Goal: Task Accomplishment & Management: Use online tool/utility

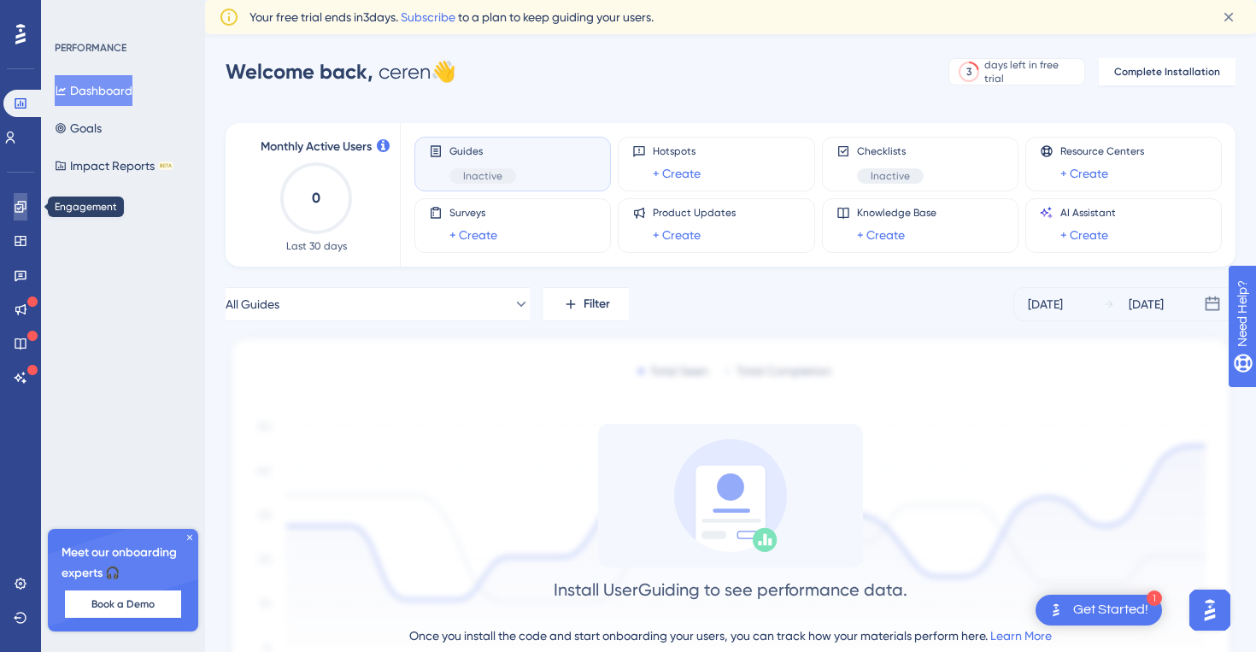
click at [24, 209] on icon at bounding box center [21, 207] width 14 height 14
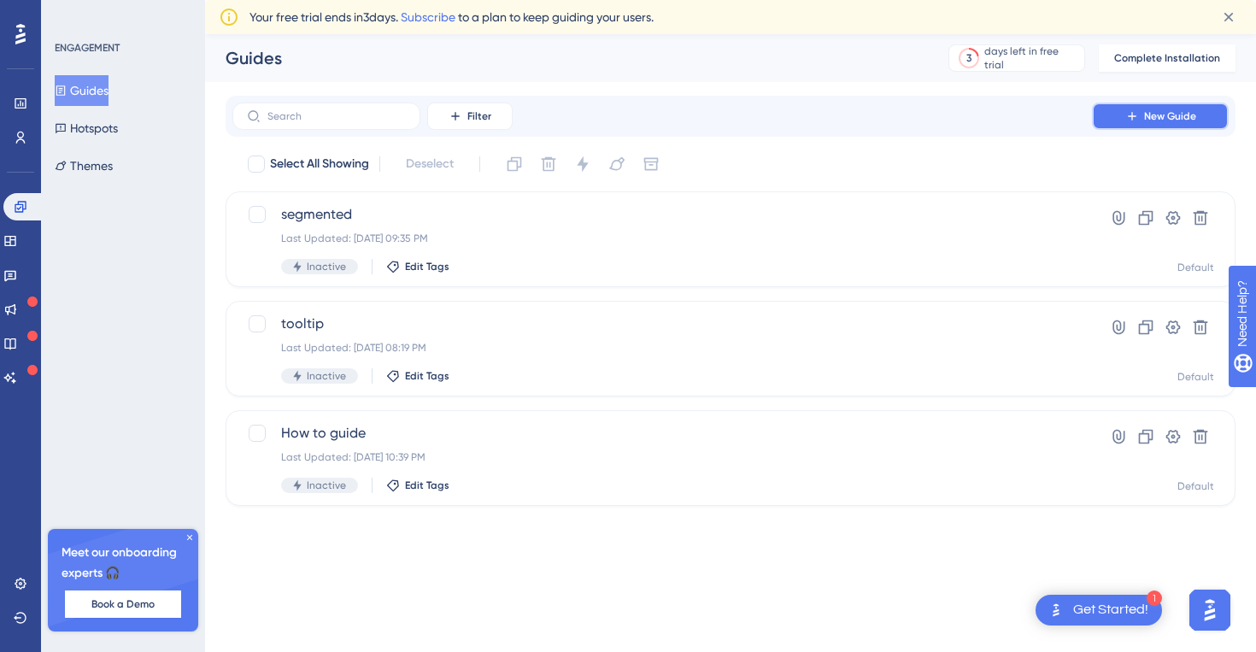
click at [1138, 109] on button "New Guide" at bounding box center [1160, 116] width 137 height 27
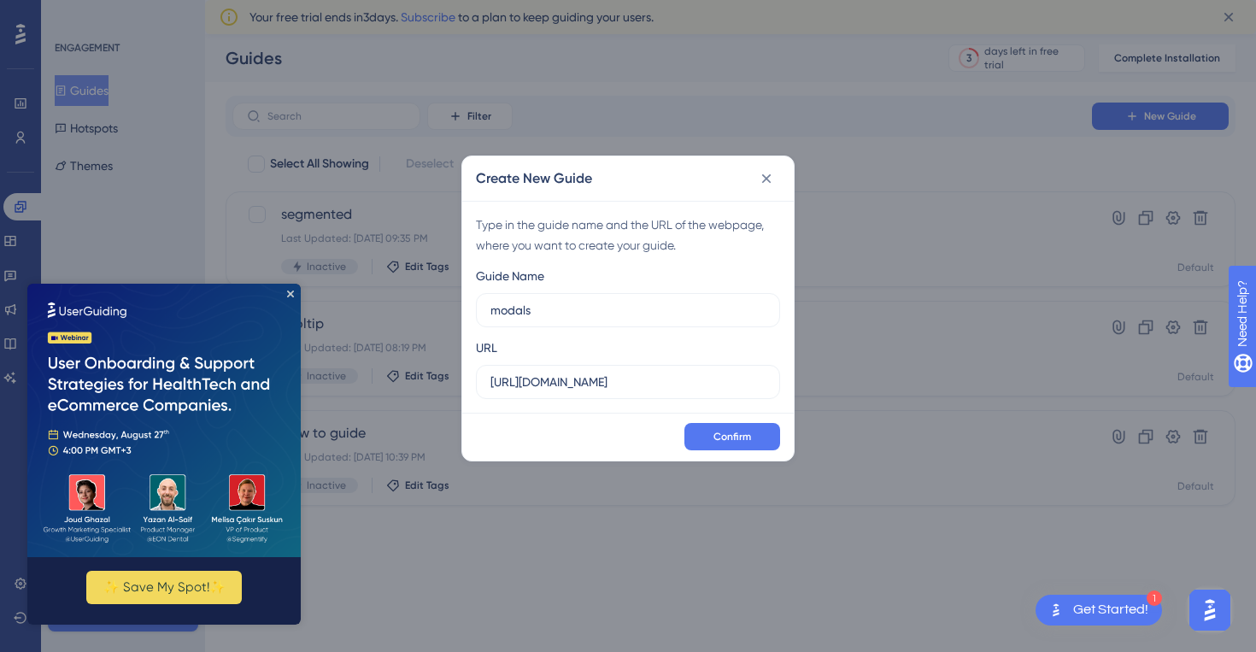
type input "modals"
